Goal: Task Accomplishment & Management: Use online tool/utility

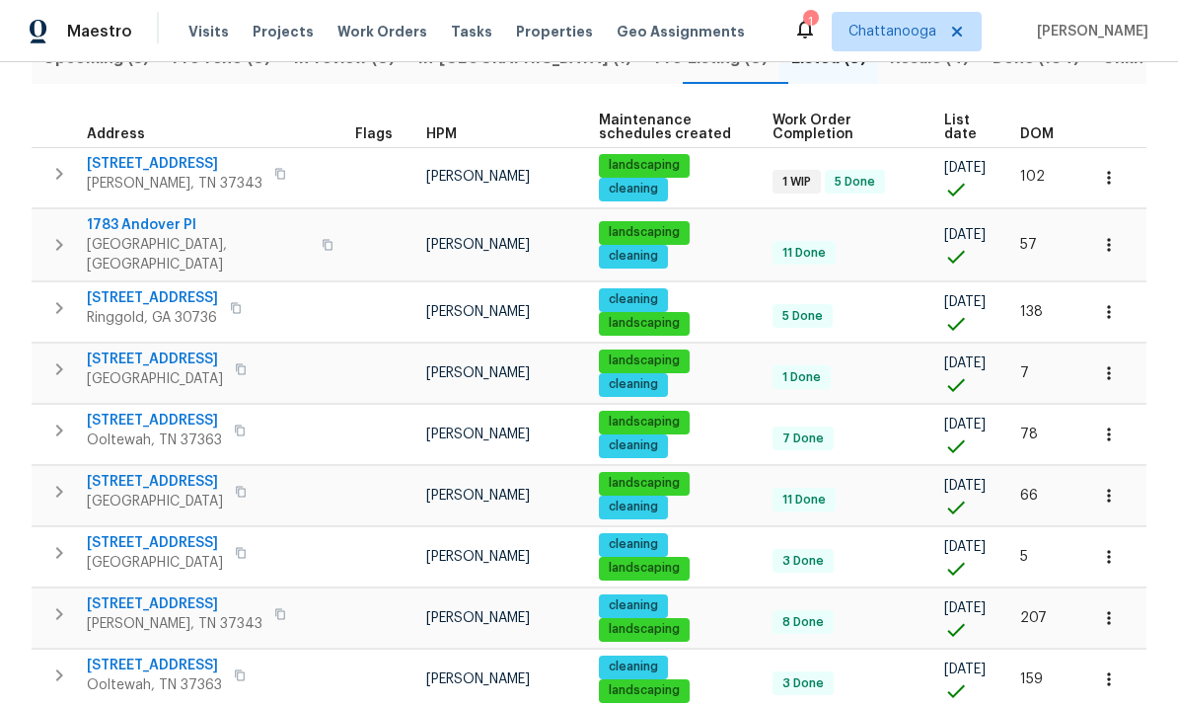
scroll to position [246, 0]
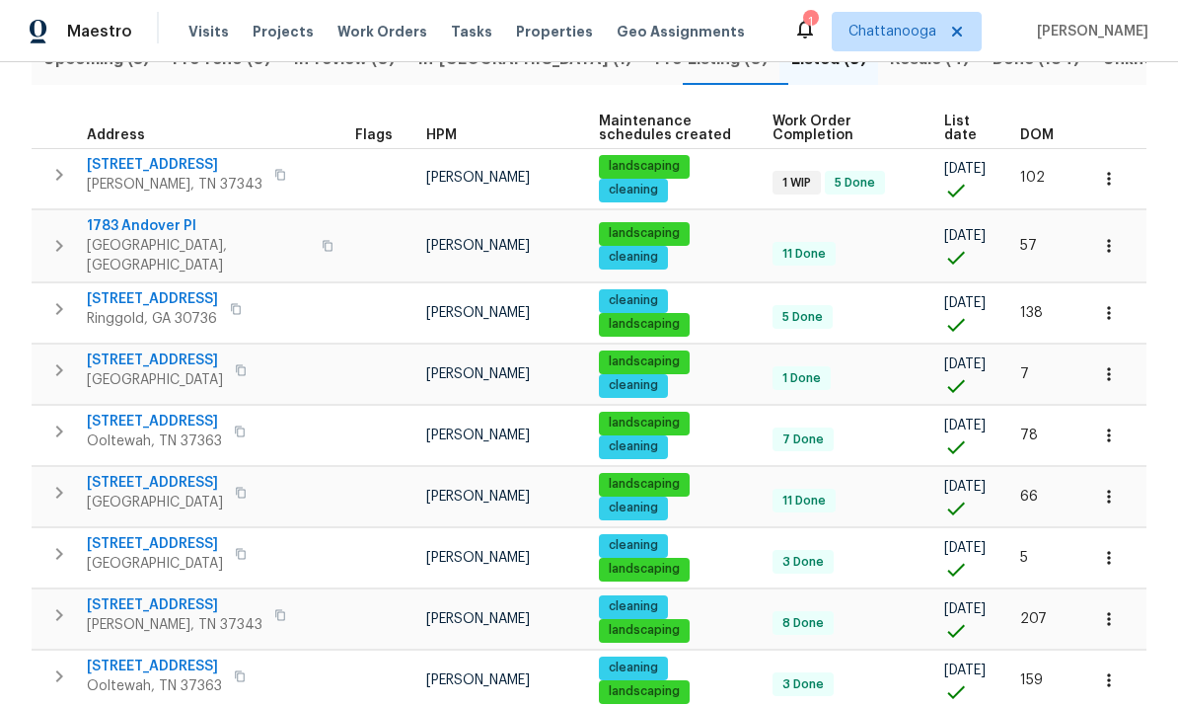
click at [241, 486] on icon "button" at bounding box center [241, 491] width 10 height 11
click at [122, 476] on span "1116 Magnolia St" at bounding box center [155, 483] width 136 height 20
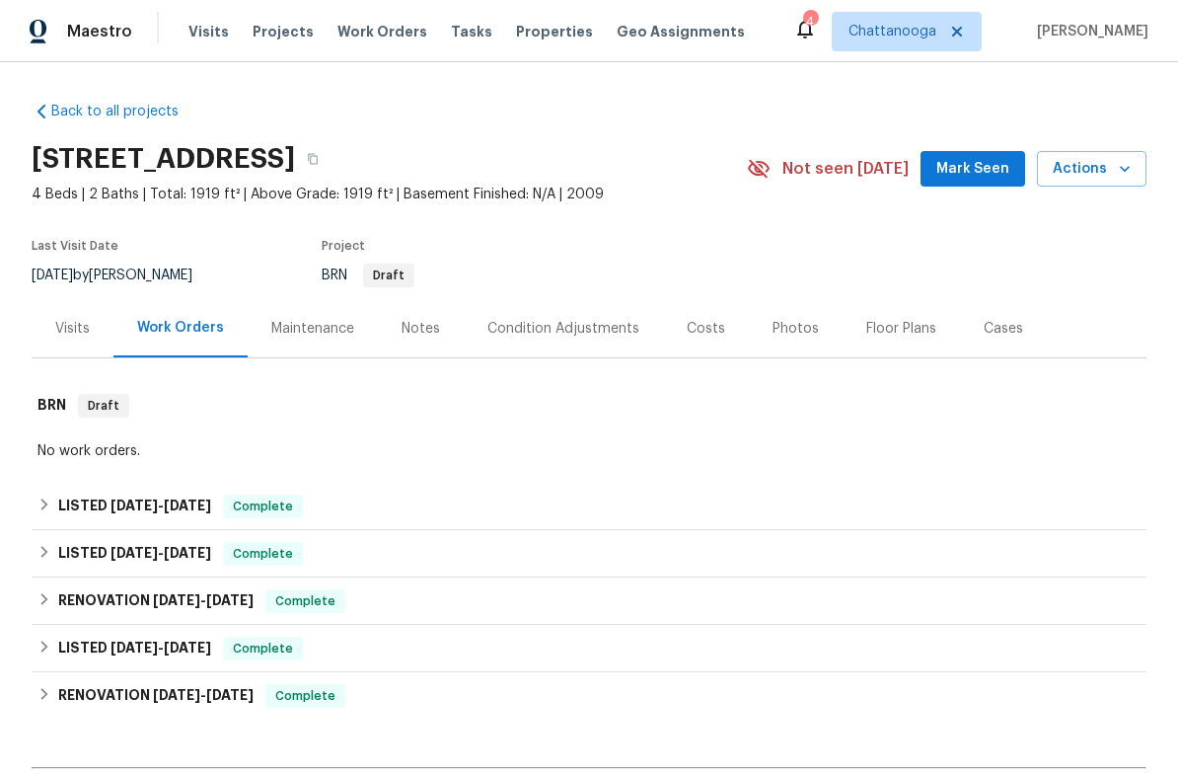
click at [1071, 182] on button "Actions" at bounding box center [1092, 169] width 110 height 37
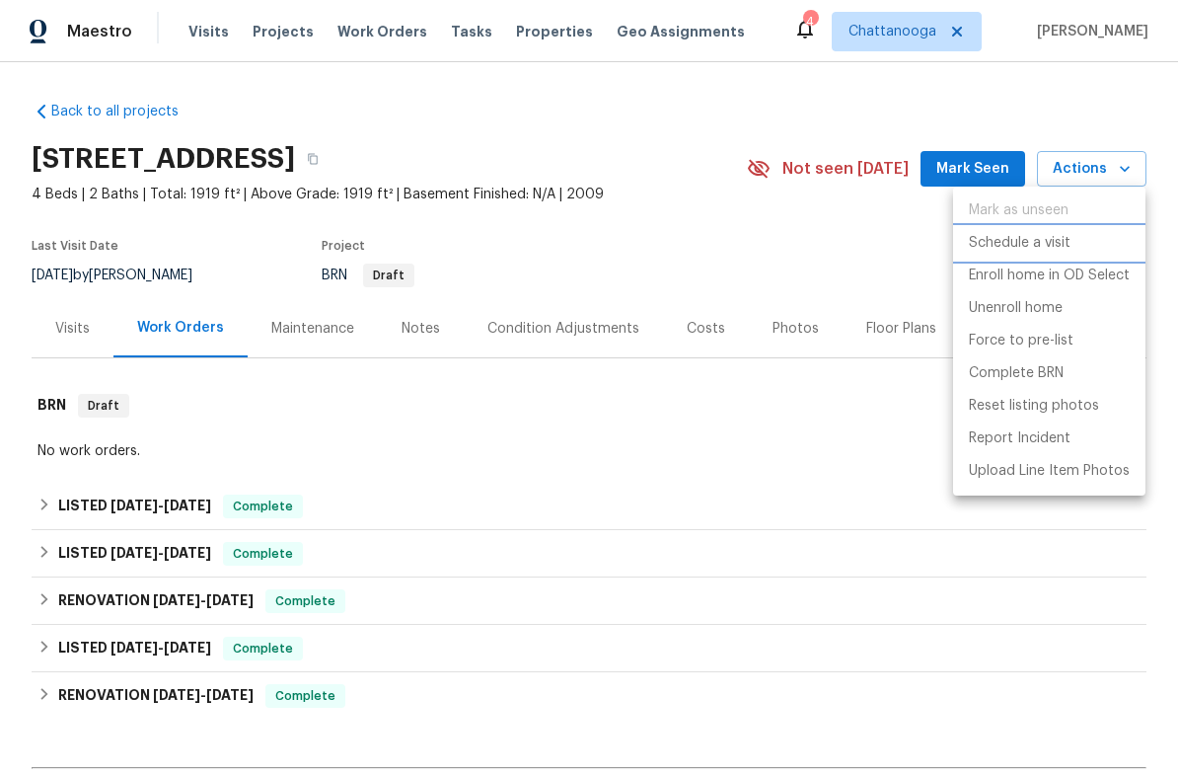
click at [1047, 247] on p "Schedule a visit" at bounding box center [1020, 243] width 102 height 21
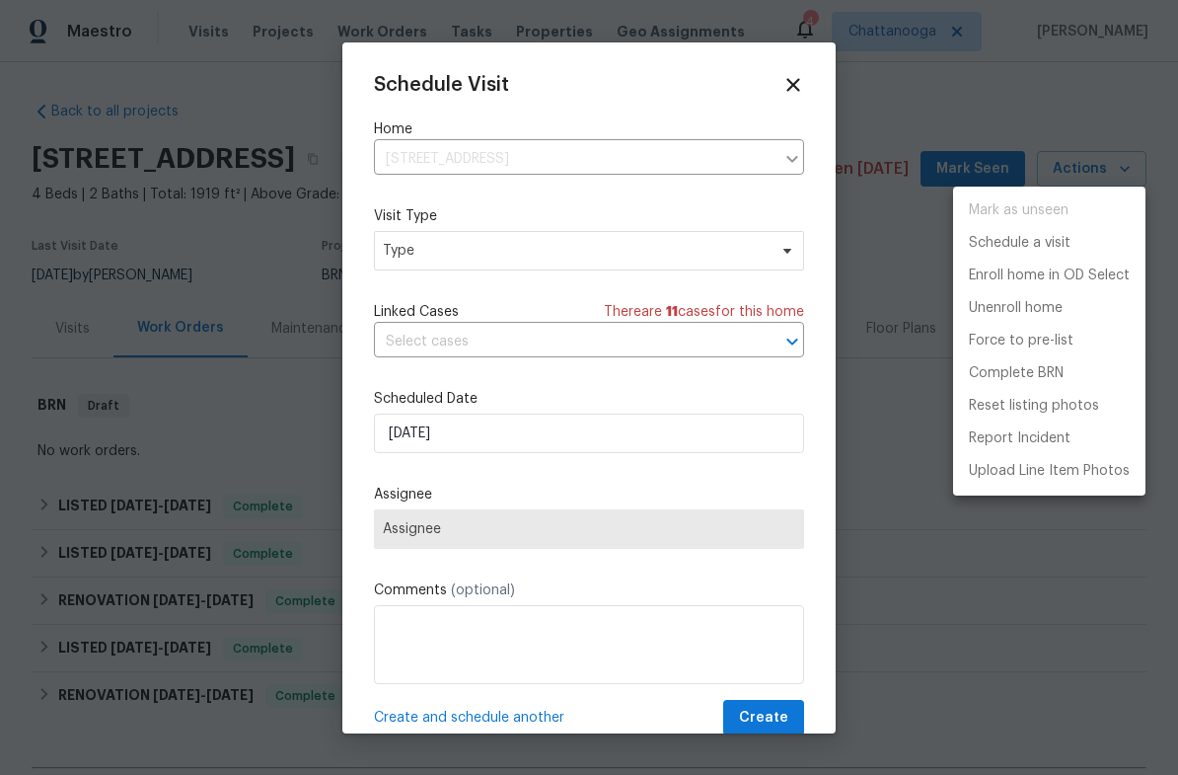
click at [679, 145] on div at bounding box center [589, 387] width 1178 height 775
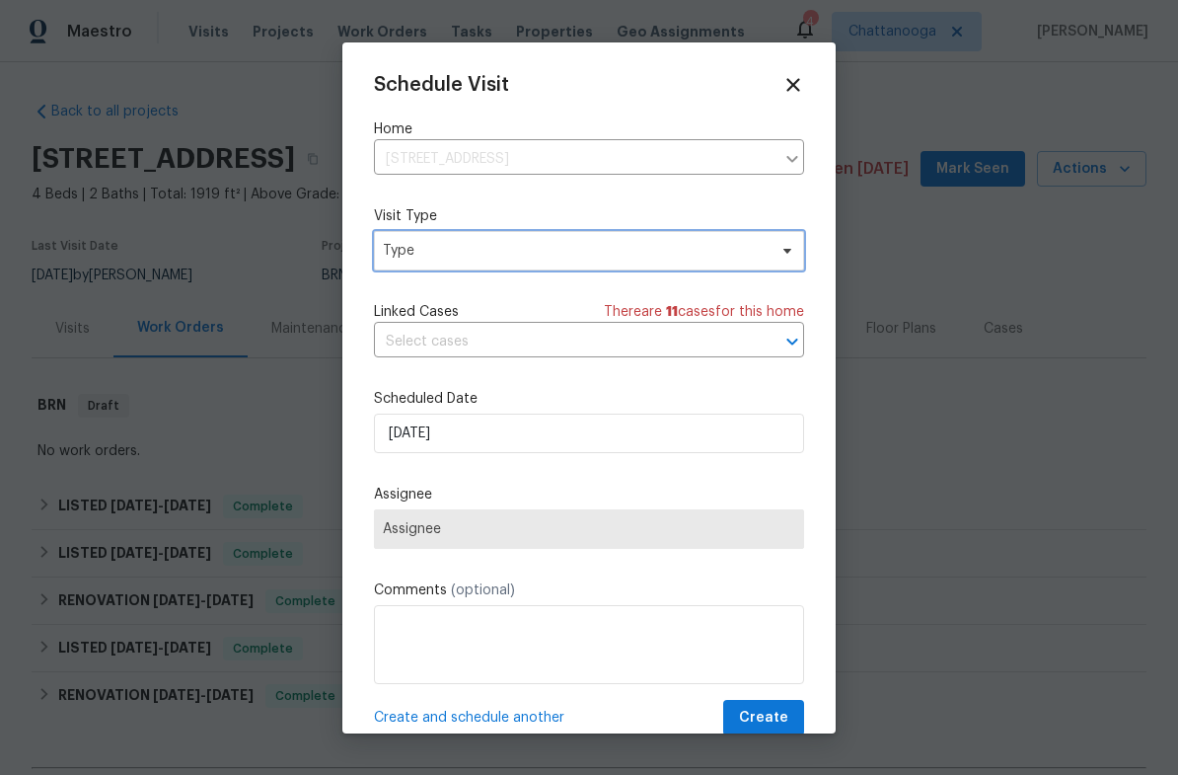
click at [637, 251] on span "Type" at bounding box center [575, 251] width 384 height 20
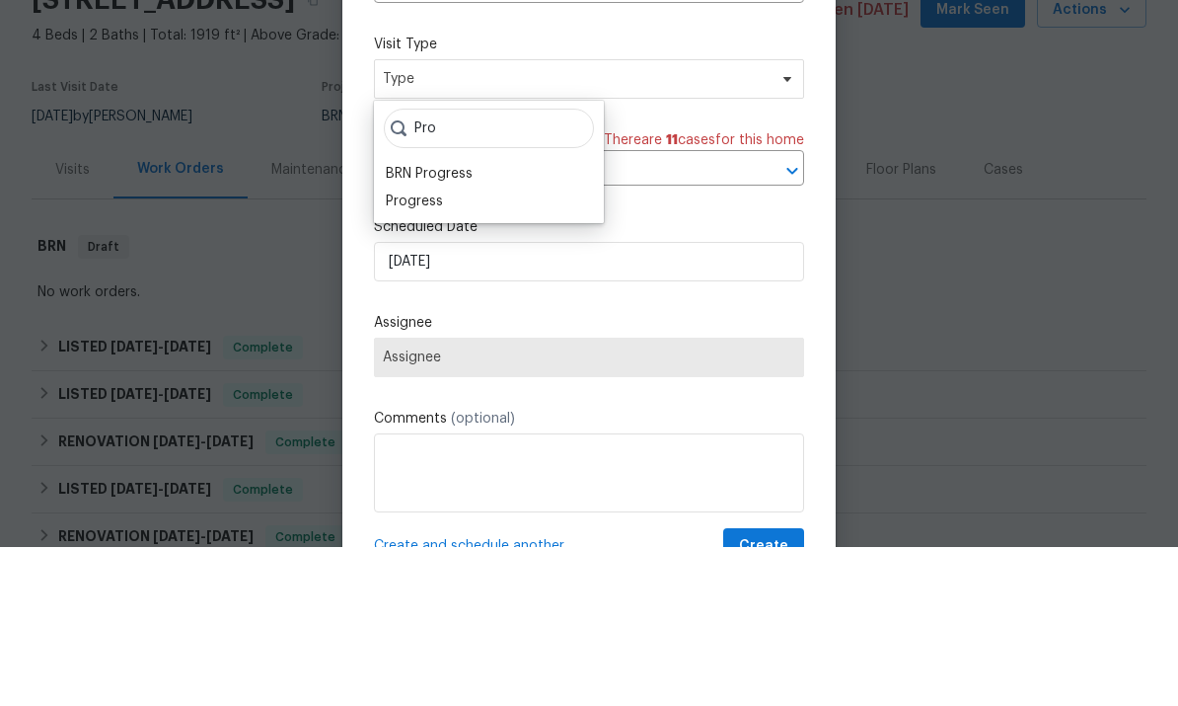
type input "Pro"
click at [519, 346] on div "Progress" at bounding box center [489, 360] width 218 height 28
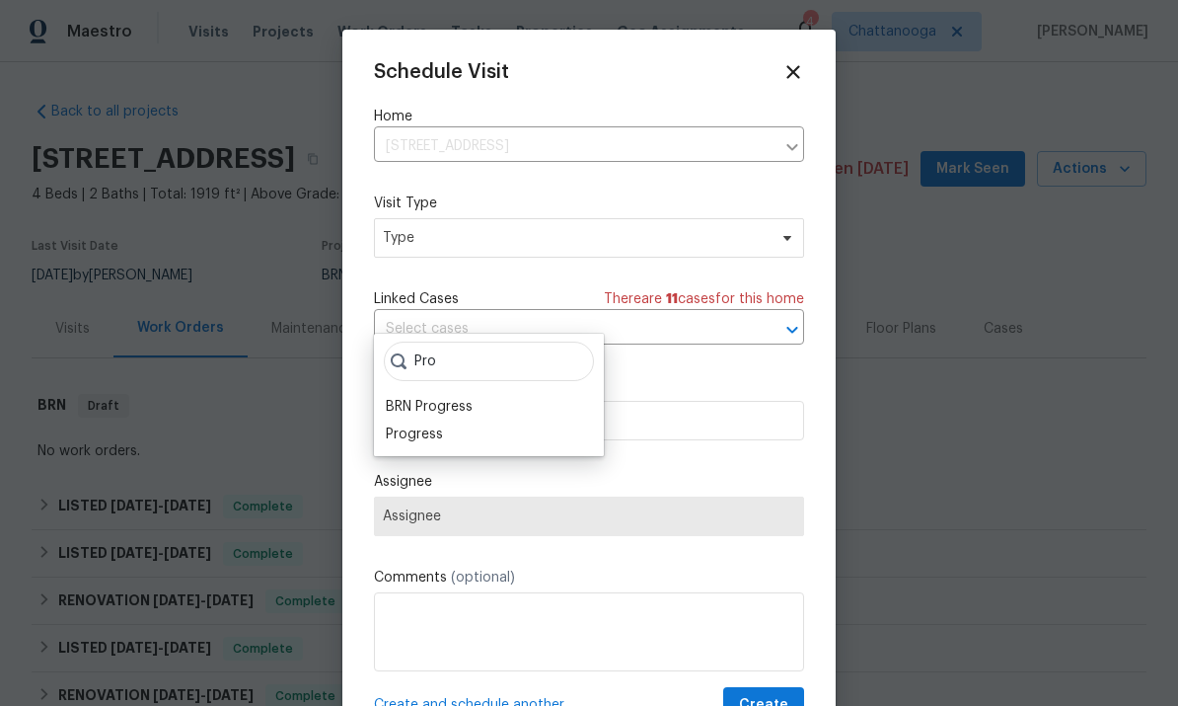
click at [440, 424] on div "Progress" at bounding box center [414, 434] width 57 height 20
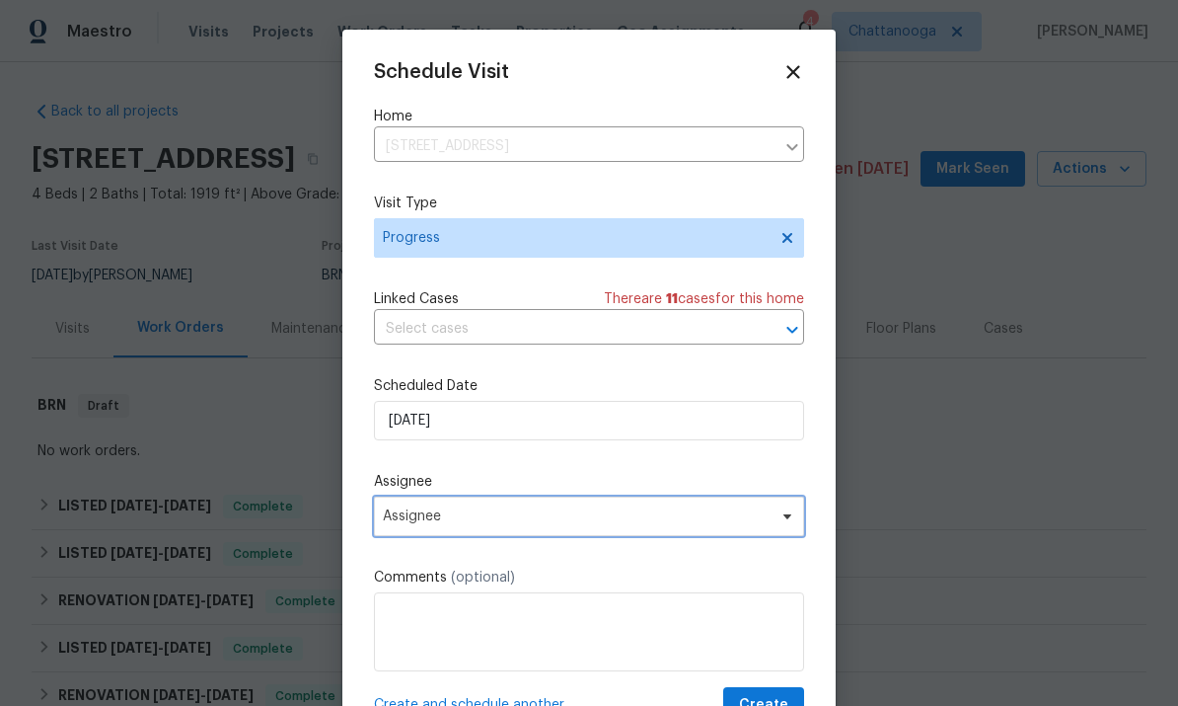
click at [511, 531] on span "Assignee" at bounding box center [589, 515] width 430 height 39
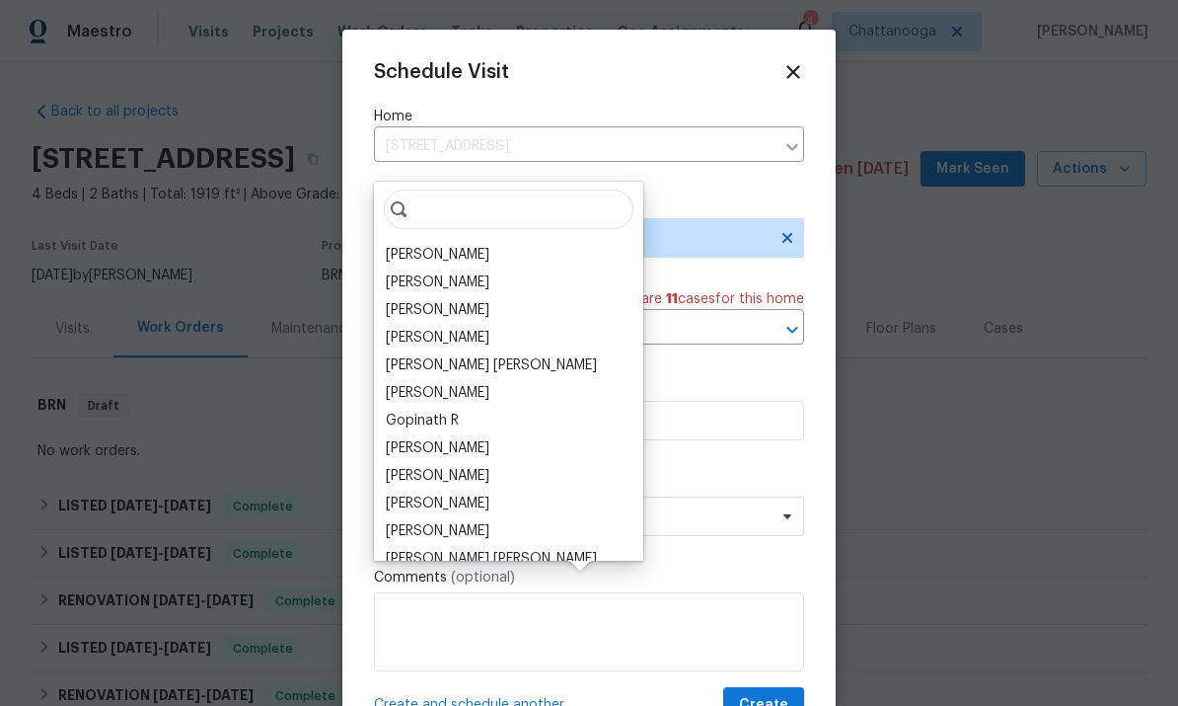
click at [503, 241] on div "[PERSON_NAME]" at bounding box center [509, 255] width 258 height 28
click at [439, 245] on div "[PERSON_NAME]" at bounding box center [438, 255] width 104 height 20
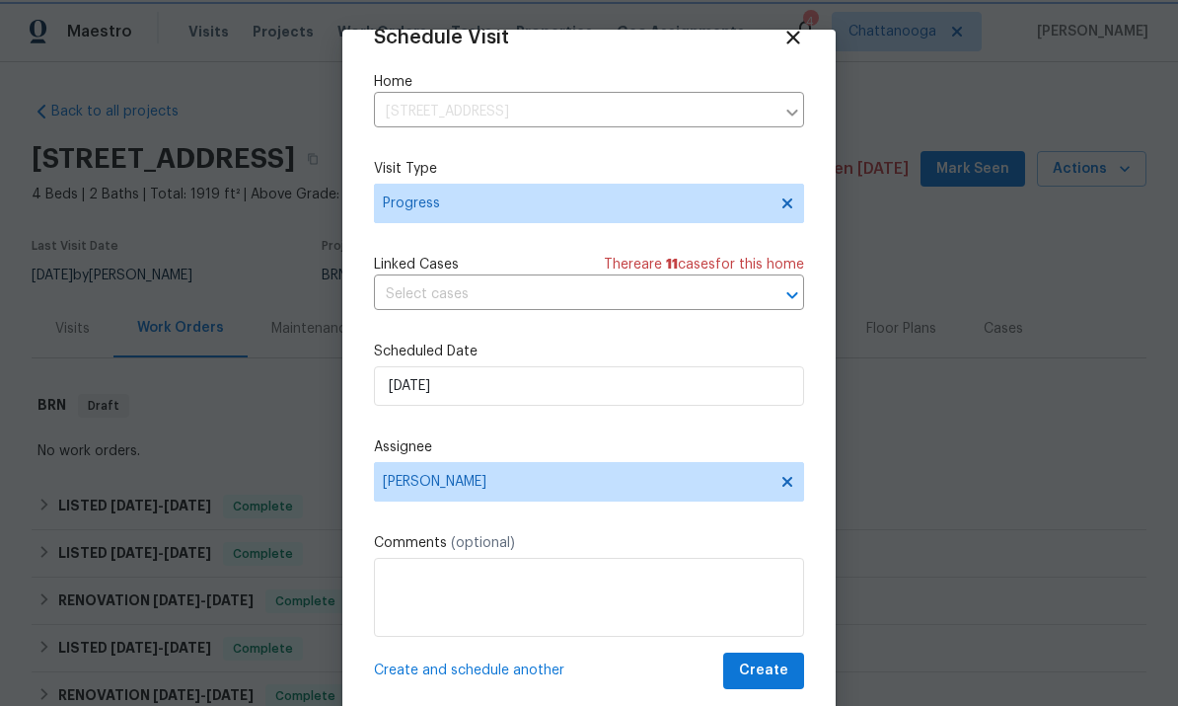
scroll to position [38, 0]
click at [777, 660] on span "Create" at bounding box center [763, 670] width 49 height 25
